Goal: Task Accomplishment & Management: Complete application form

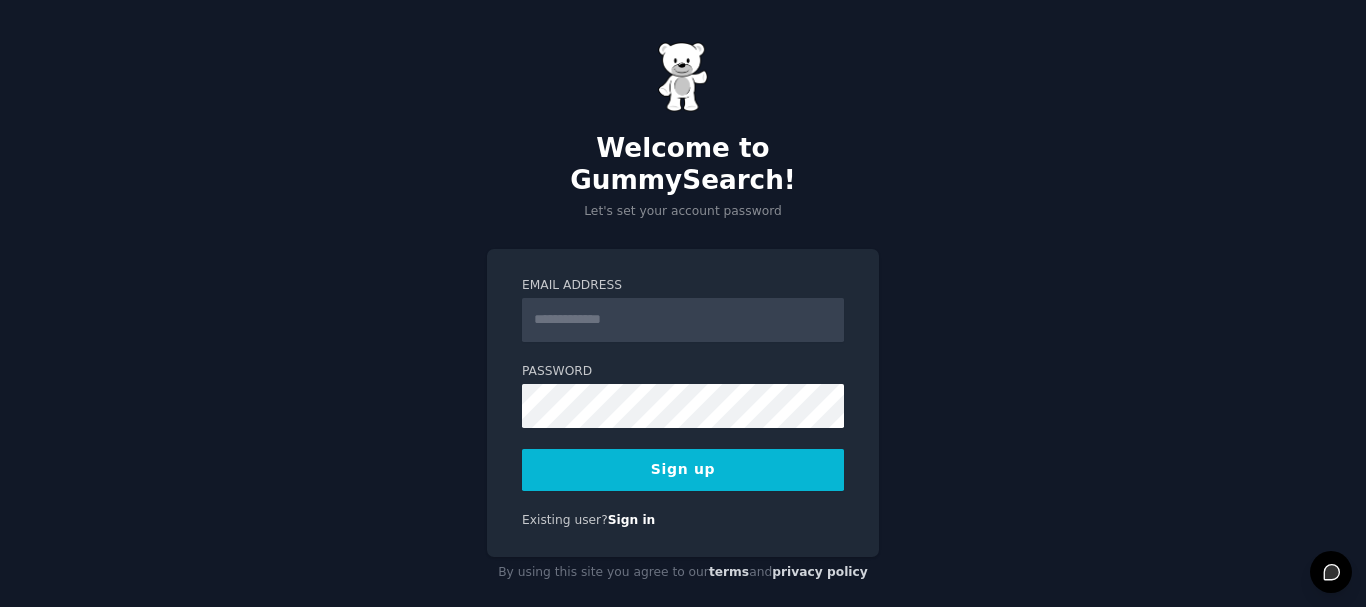
drag, startPoint x: 0, startPoint y: 0, endPoint x: 602, endPoint y: 278, distance: 663.1
click at [602, 298] on input "Email Address" at bounding box center [683, 320] width 322 height 44
click at [464, 281] on div "Welcome to GummySearch! Let's set your account password Email Address Password …" at bounding box center [683, 315] width 1366 height 631
click at [587, 298] on input "Email Address" at bounding box center [683, 320] width 322 height 44
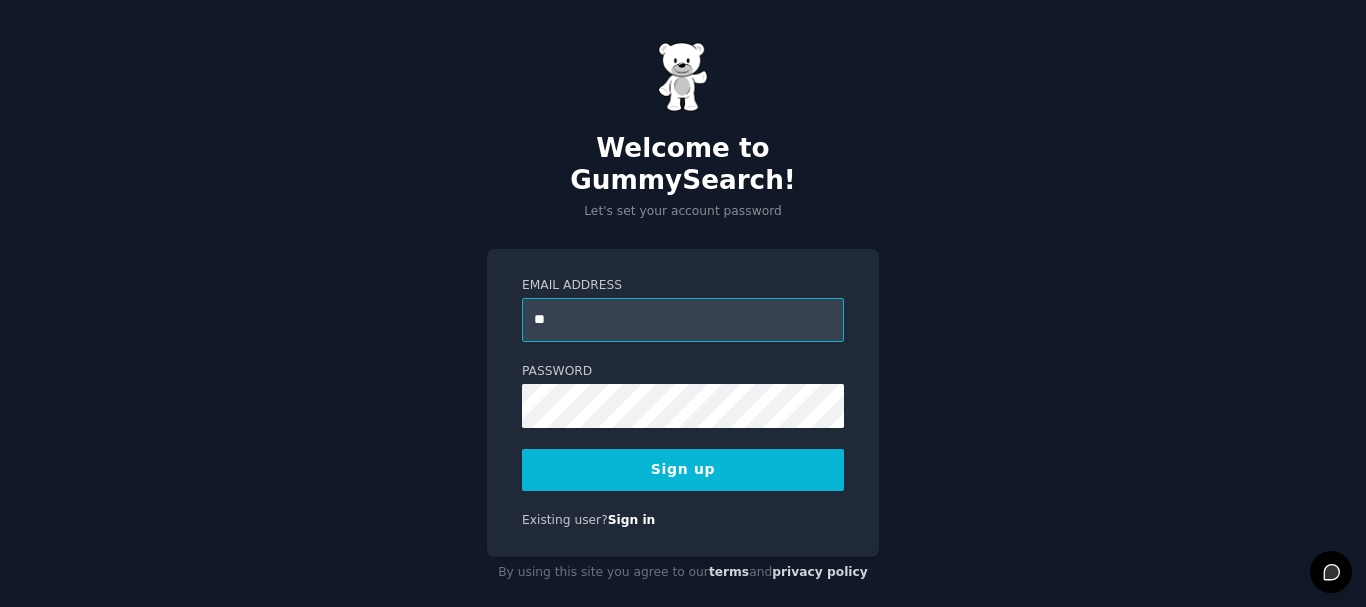
type input "**********"
click at [497, 475] on div "**********" at bounding box center [683, 403] width 392 height 309
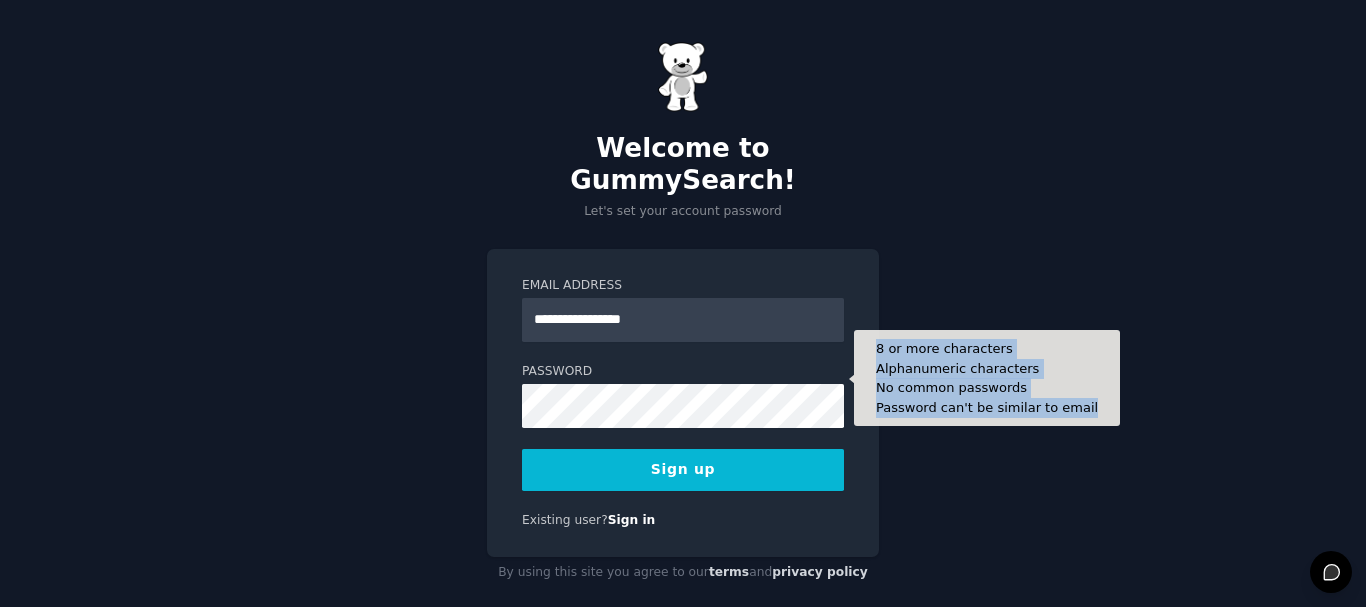
click at [592, 383] on form "**********" at bounding box center [683, 384] width 322 height 214
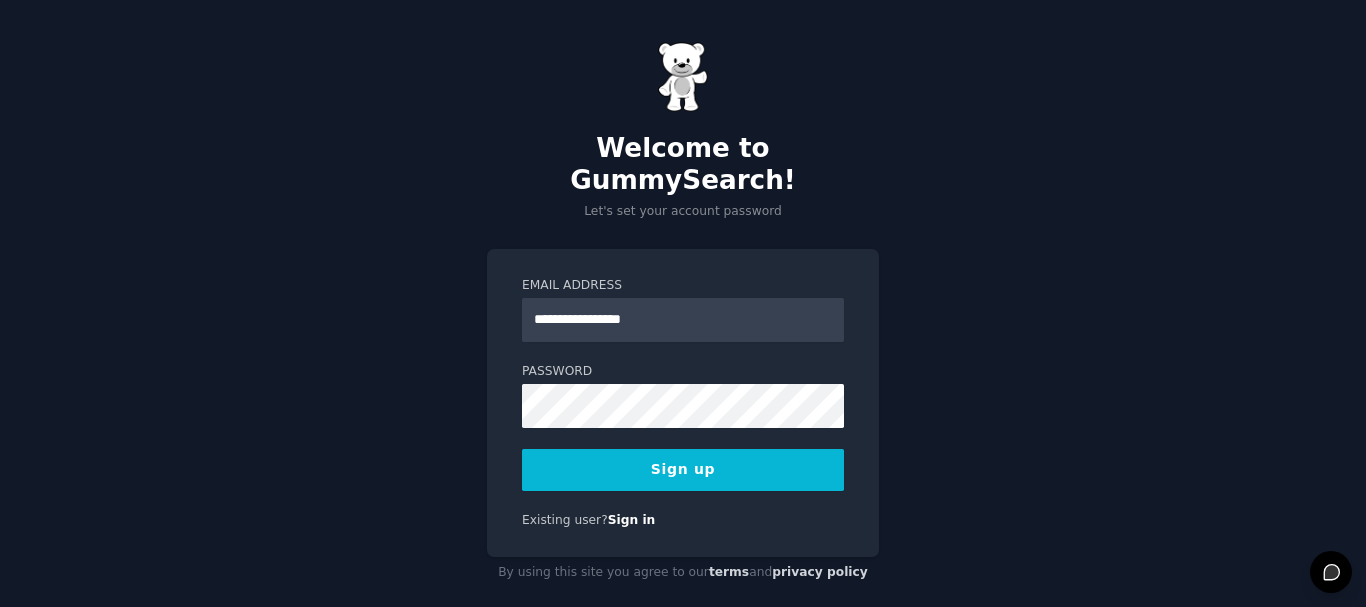
click at [988, 300] on div "**********" at bounding box center [683, 315] width 1366 height 631
click at [476, 395] on div "**********" at bounding box center [683, 315] width 1366 height 631
drag, startPoint x: 570, startPoint y: 404, endPoint x: 365, endPoint y: 298, distance: 230.8
click at [365, 298] on div "**********" at bounding box center [683, 315] width 1366 height 631
click at [664, 449] on button "Sign up" at bounding box center [683, 470] width 322 height 42
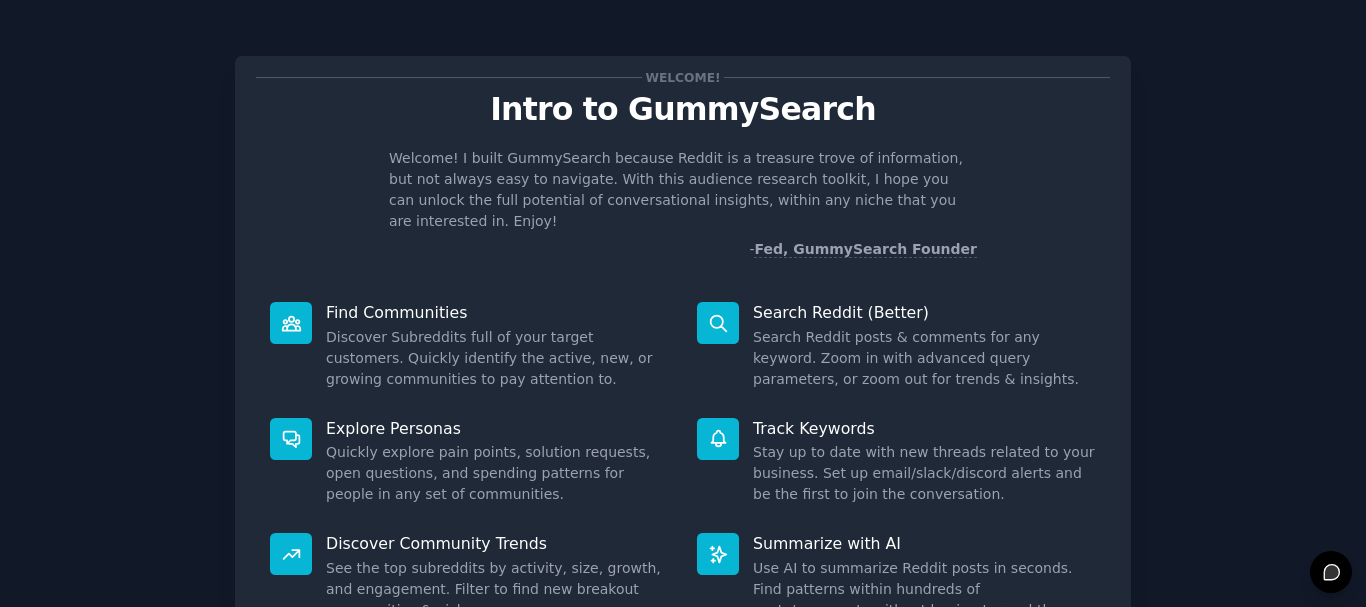
scroll to position [176, 0]
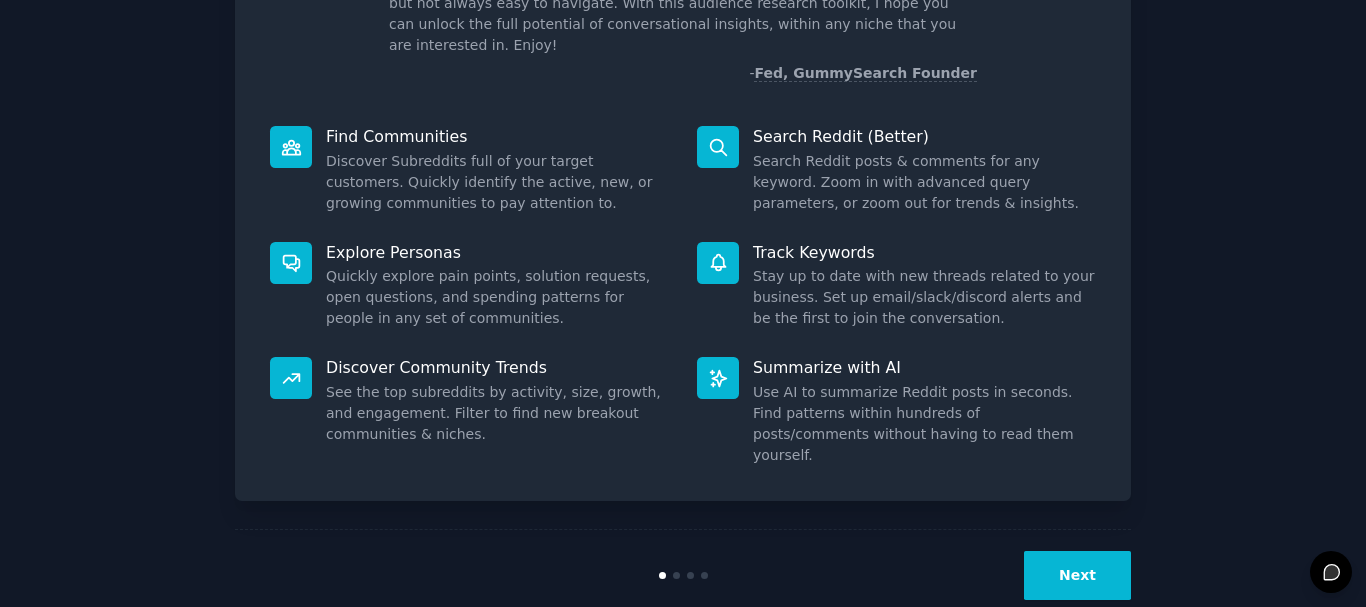
click at [1038, 551] on button "Next" at bounding box center [1077, 575] width 107 height 49
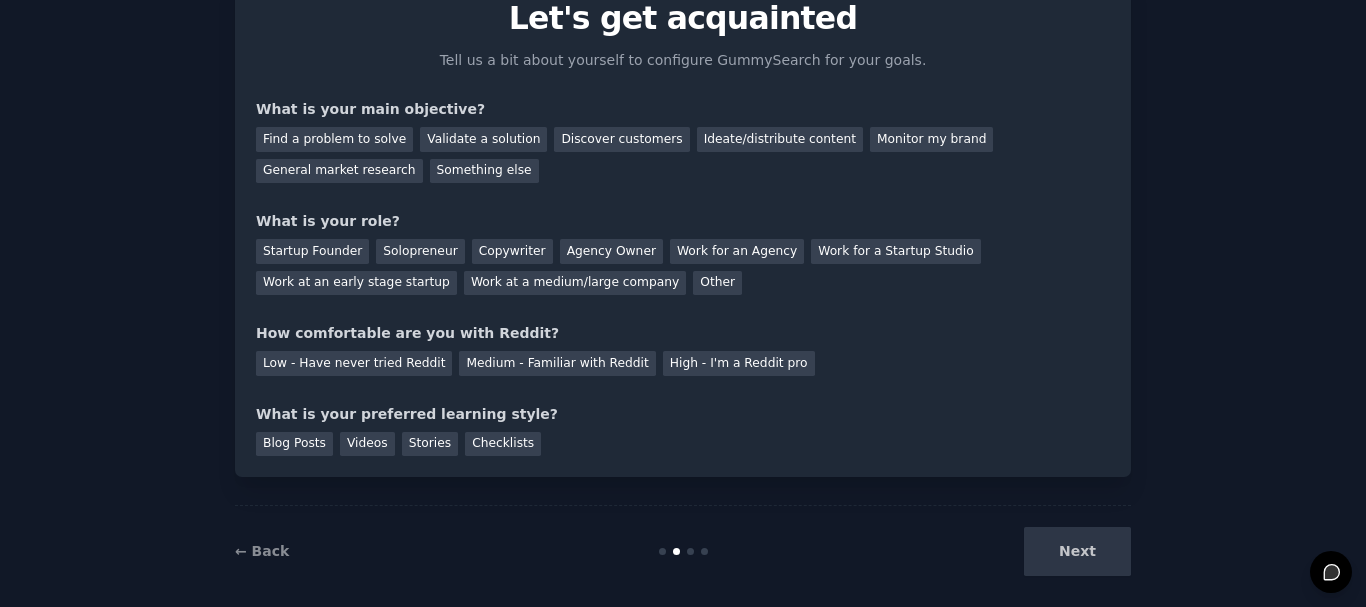
scroll to position [100, 0]
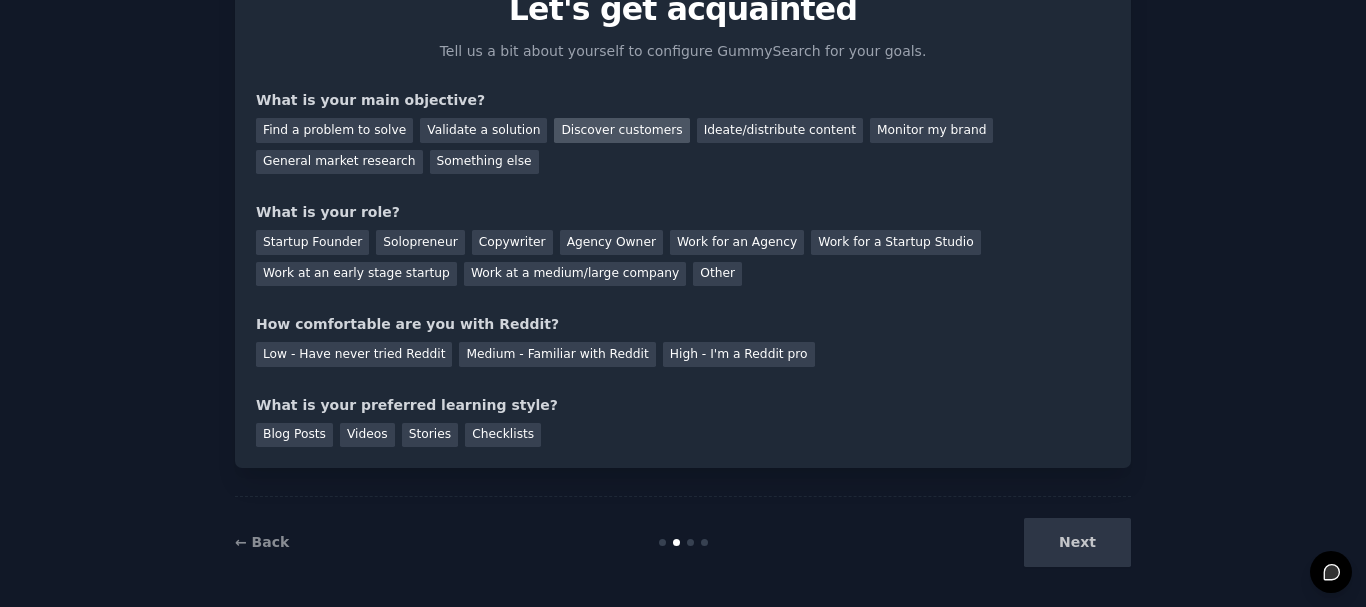
click at [574, 133] on div "Discover customers" at bounding box center [621, 130] width 135 height 25
click at [697, 127] on div "Ideate/distribute content" at bounding box center [780, 130] width 166 height 25
click at [586, 128] on div "Discover customers" at bounding box center [621, 130] width 135 height 25
click at [423, 150] on div "General market research" at bounding box center [339, 162] width 167 height 25
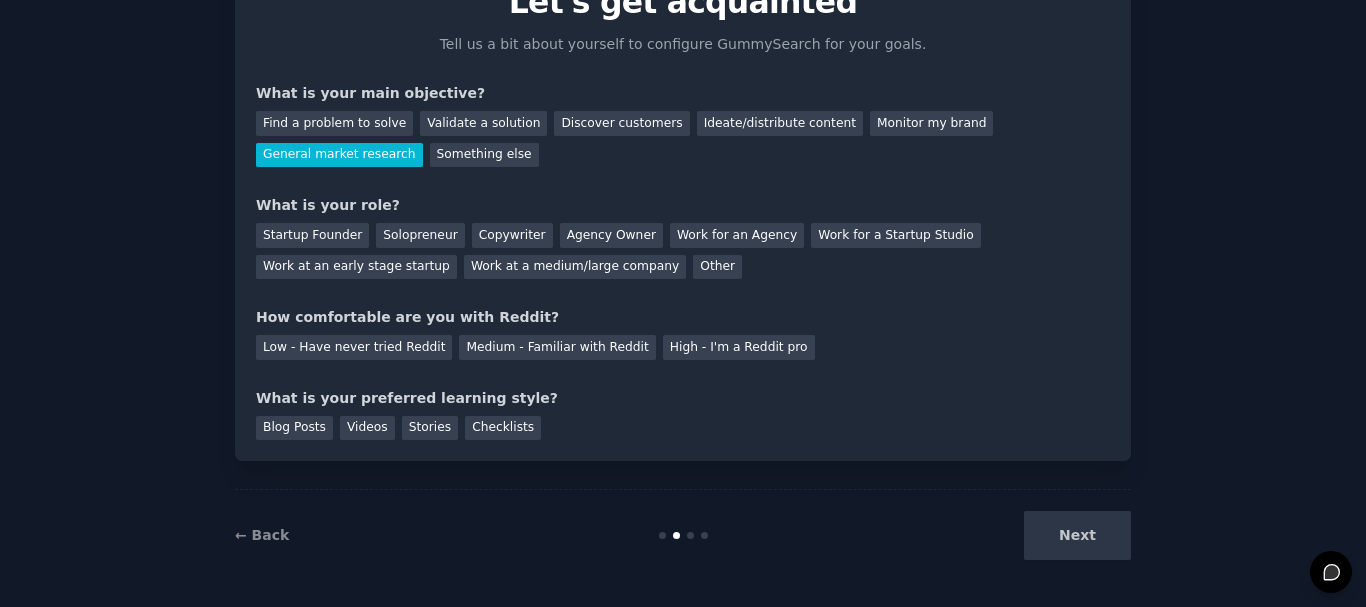
scroll to position [109, 0]
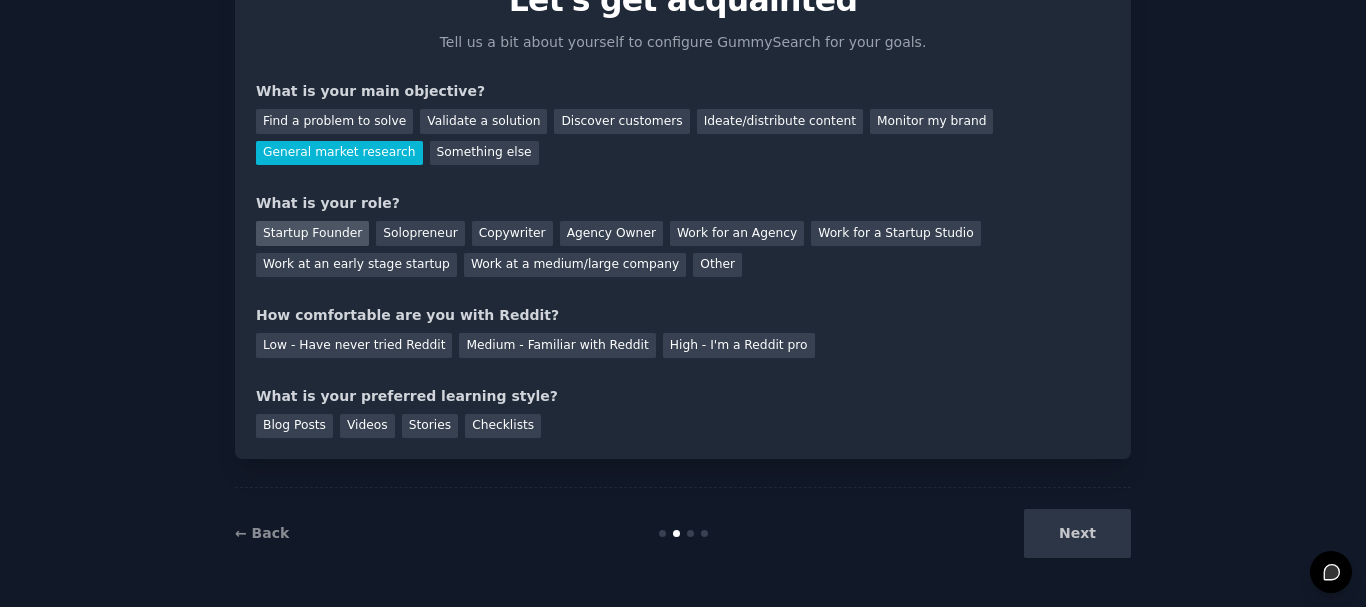
click at [312, 226] on div "Startup Founder" at bounding box center [312, 233] width 113 height 25
click at [522, 342] on div "Medium - Familiar with Reddit" at bounding box center [557, 345] width 196 height 25
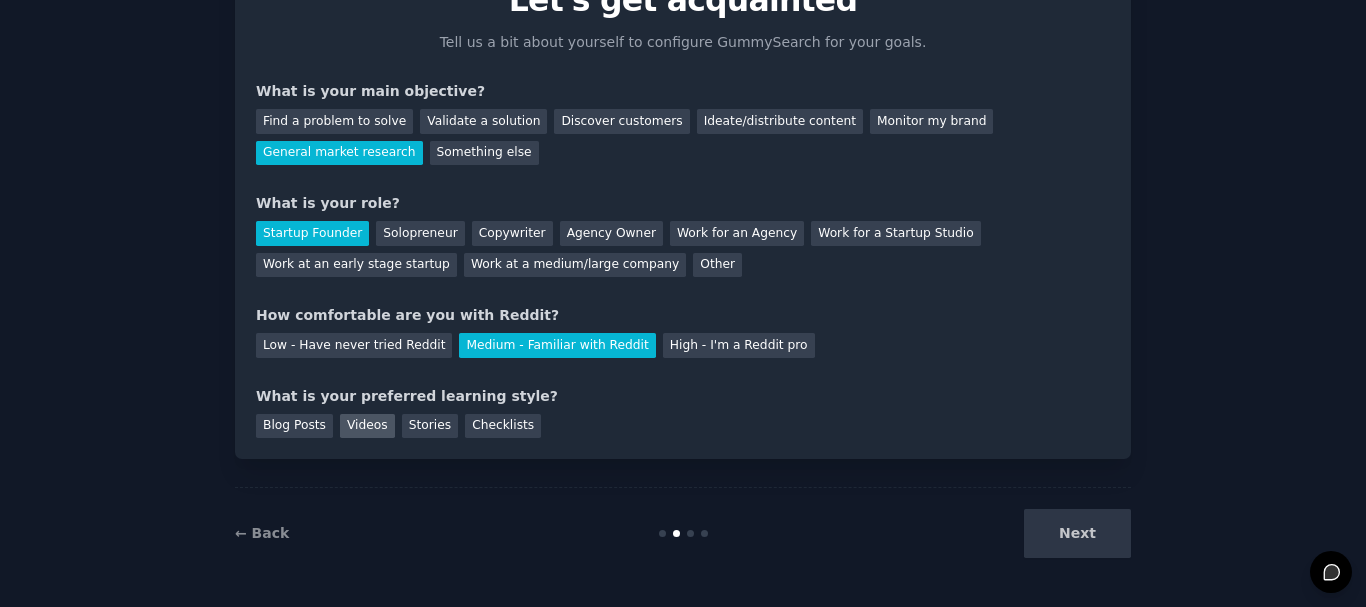
click at [350, 424] on div "Videos" at bounding box center [367, 426] width 55 height 25
click at [1043, 547] on button "Next" at bounding box center [1077, 533] width 107 height 49
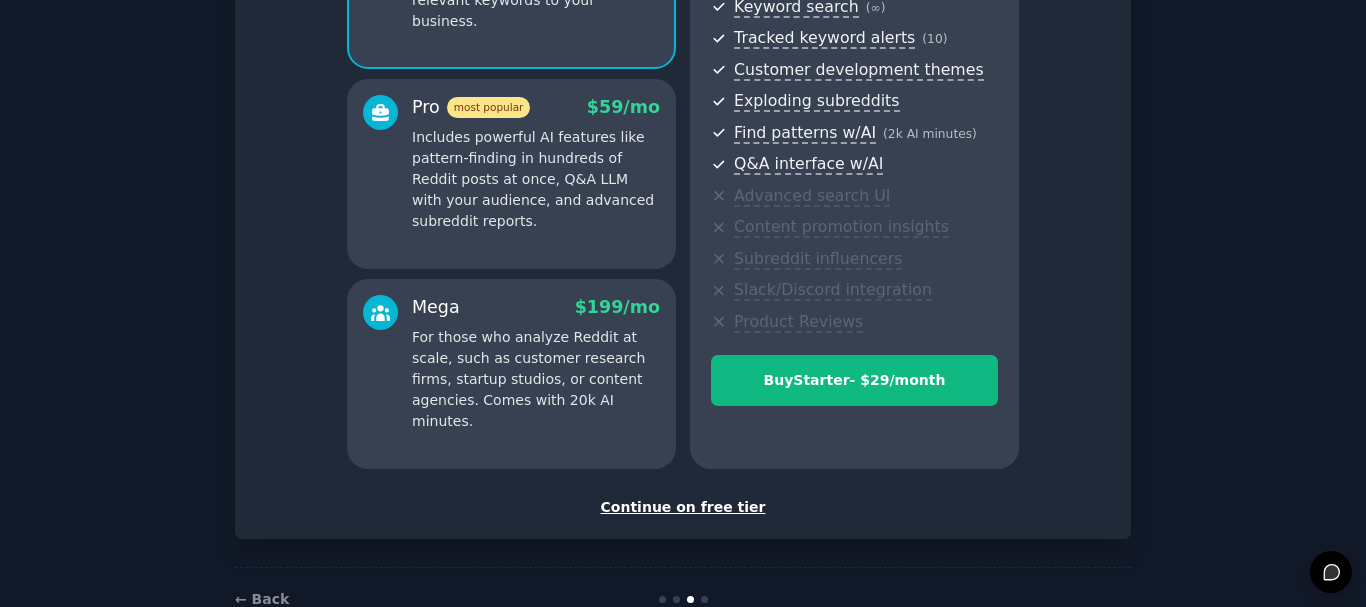
scroll to position [285, 0]
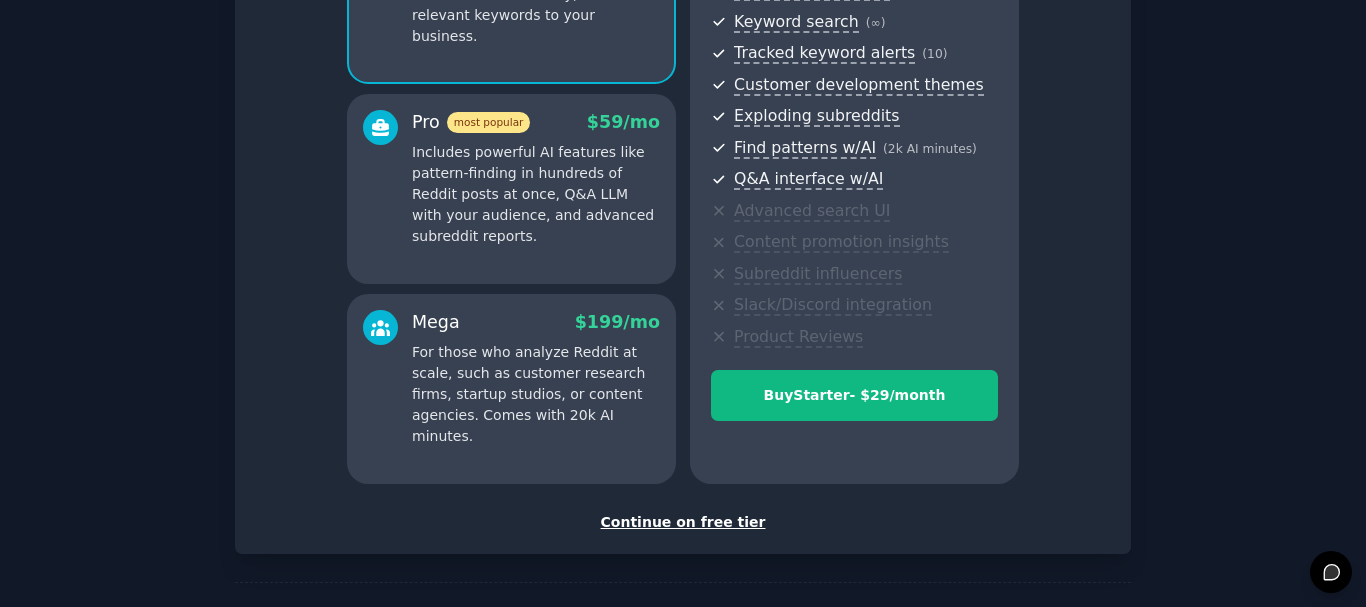
click at [637, 306] on div "Mega $ 199 /mo For those who analyze Reddit at scale, such as customer research…" at bounding box center [511, 389] width 329 height 190
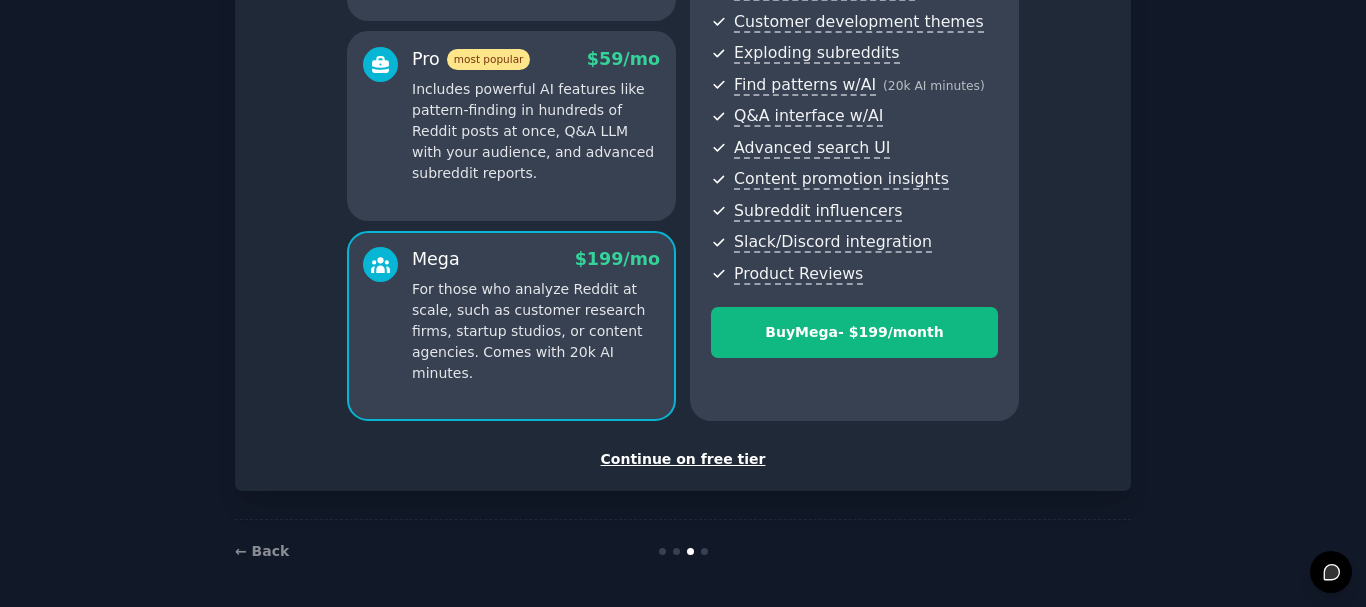
scroll to position [352, 0]
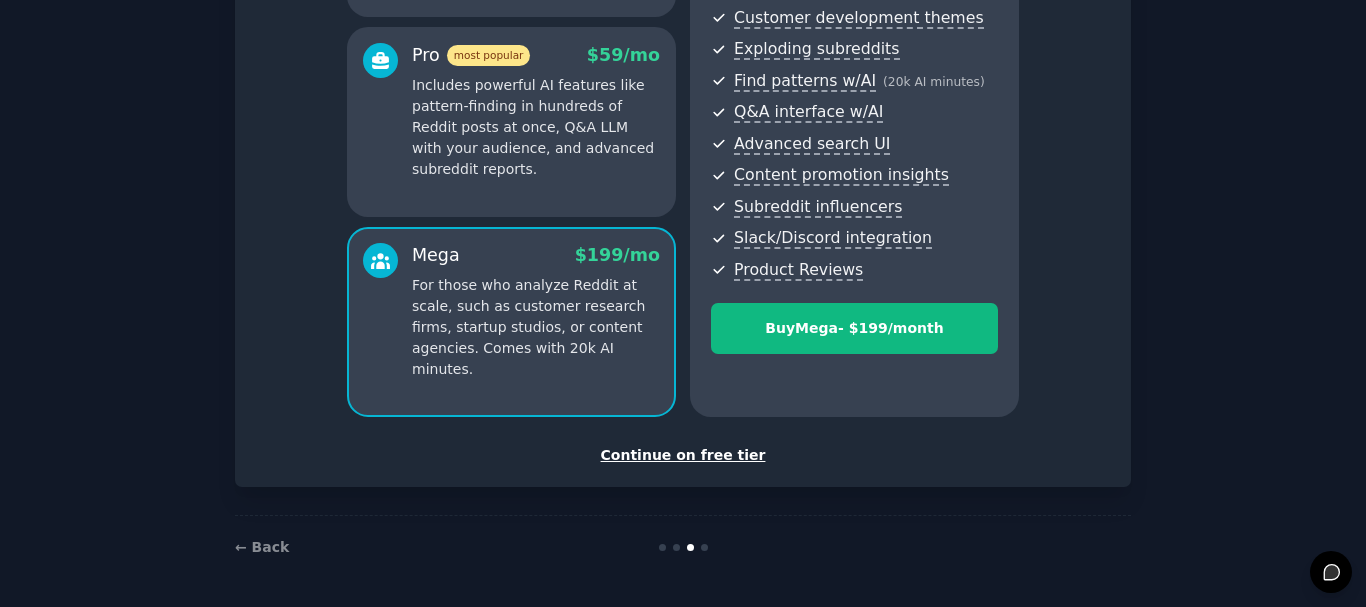
click at [689, 456] on div "Continue on free tier" at bounding box center [683, 455] width 854 height 21
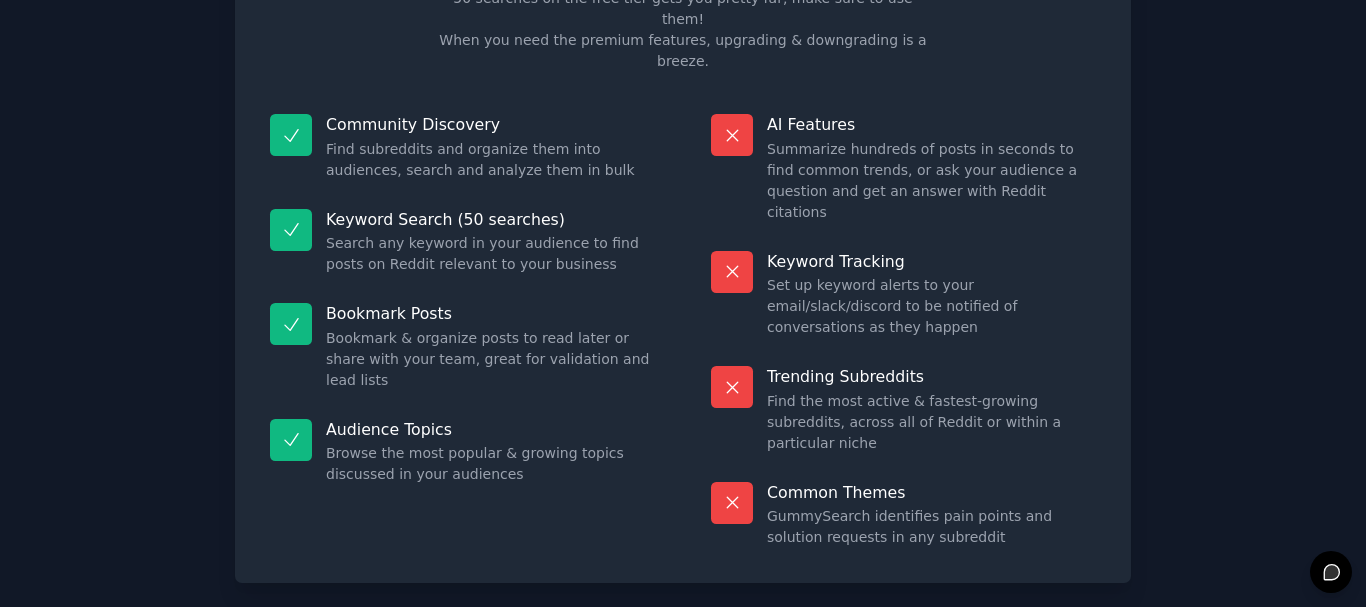
scroll to position [172, 0]
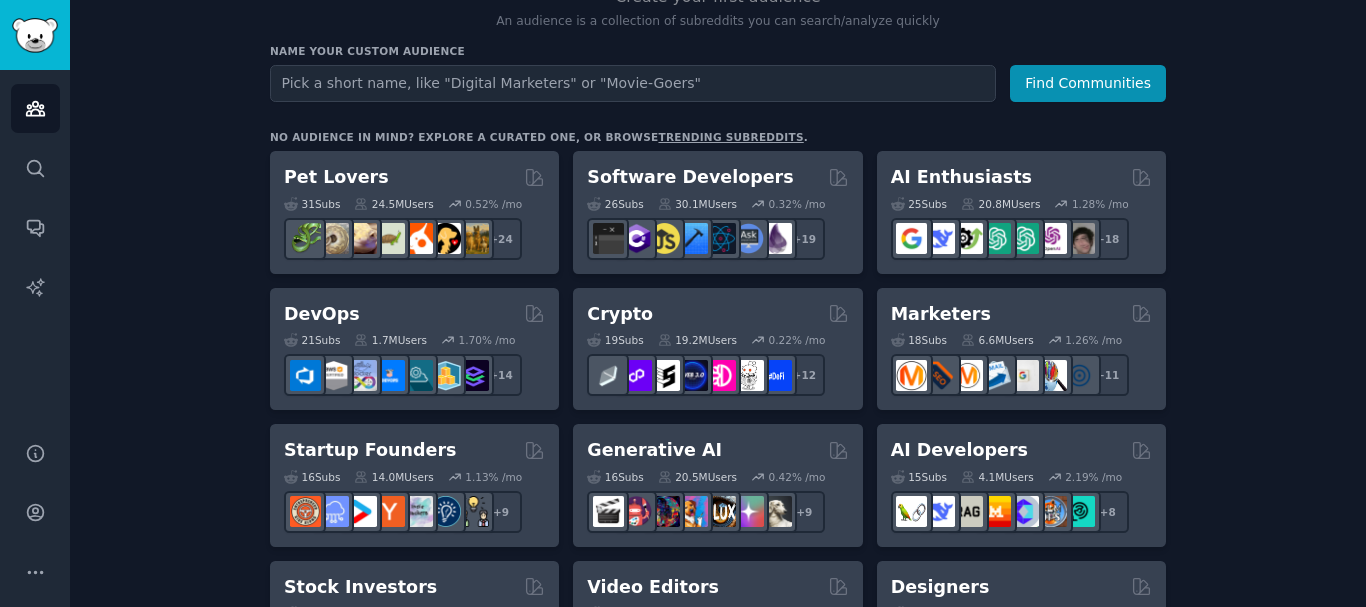
scroll to position [233, 0]
click at [385, 91] on input "text" at bounding box center [633, 82] width 726 height 37
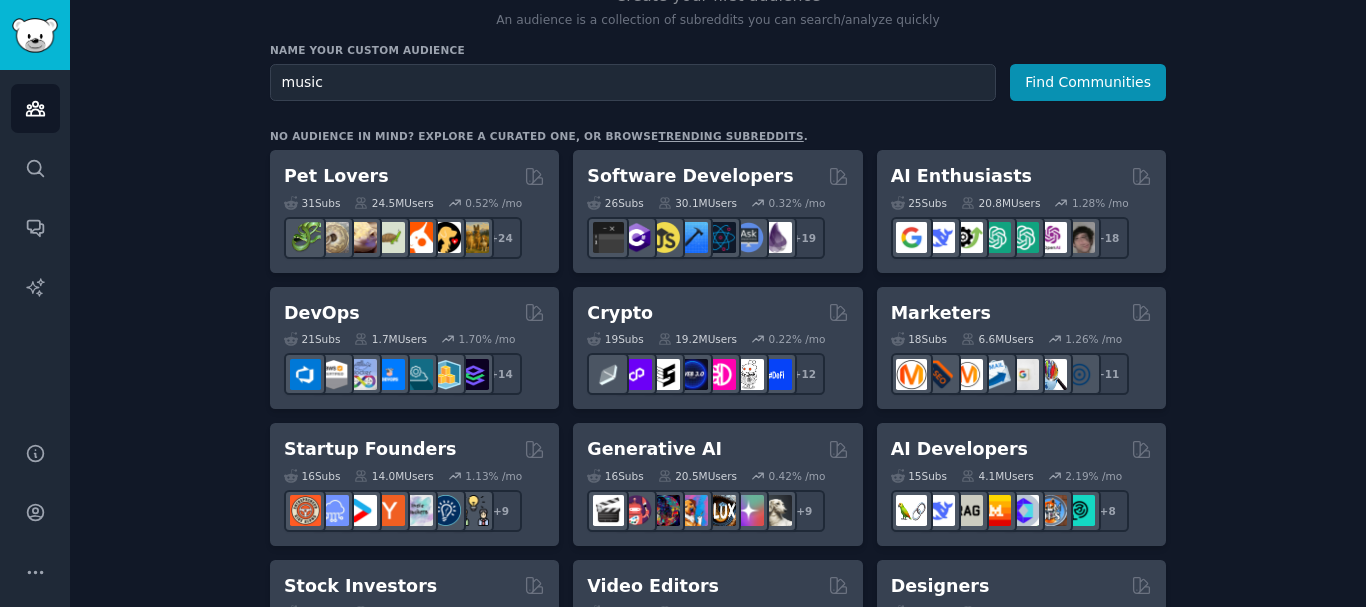
type input "music"
click at [1010, 64] on button "Find Communities" at bounding box center [1088, 82] width 156 height 37
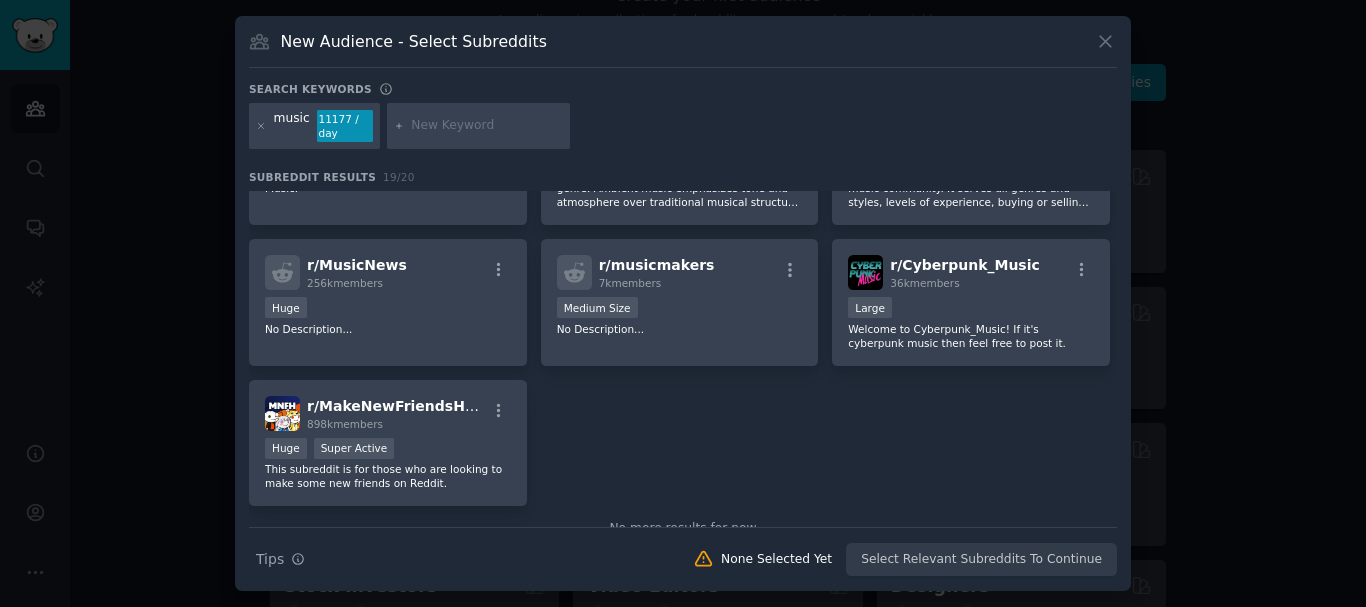
scroll to position [759, 0]
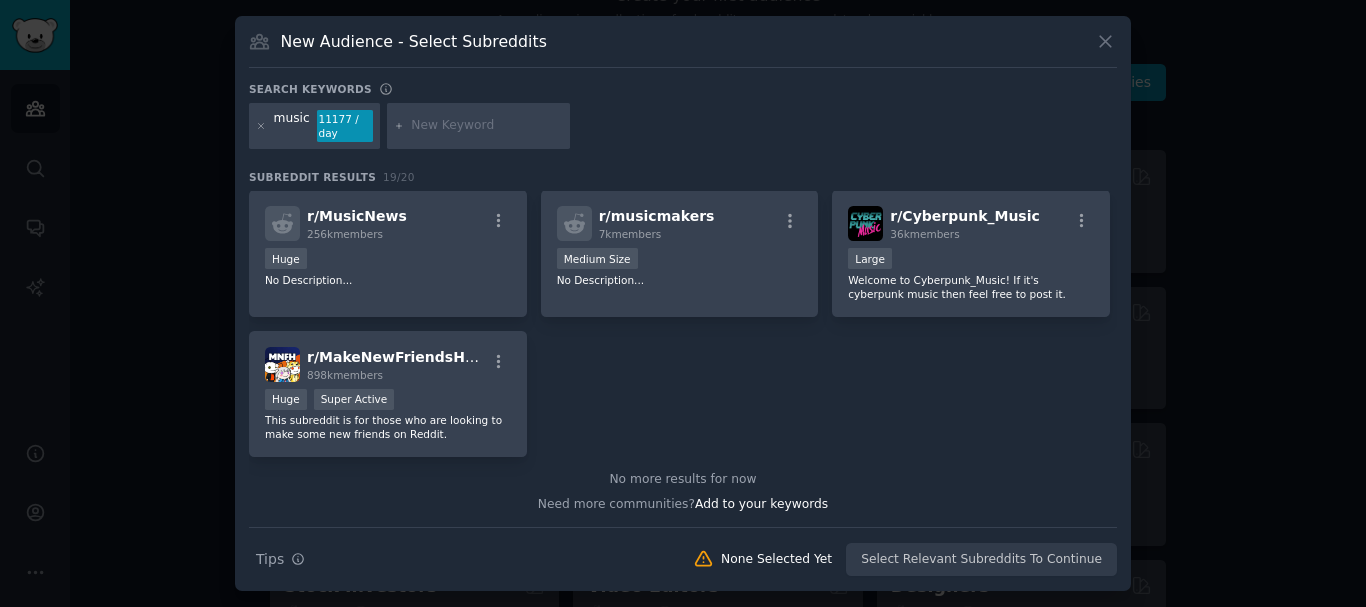
click at [1095, 47] on icon at bounding box center [1105, 41] width 21 height 21
